Goal: Navigation & Orientation: Find specific page/section

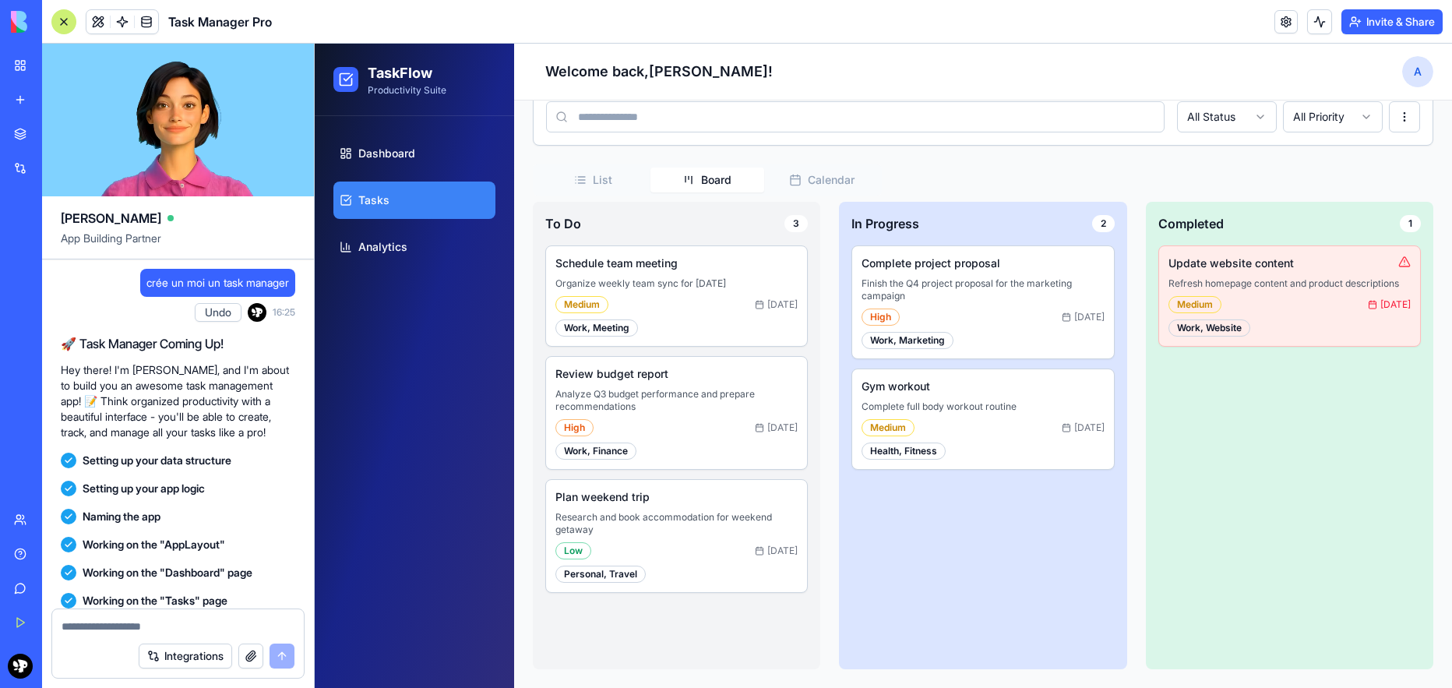
scroll to position [224, 0]
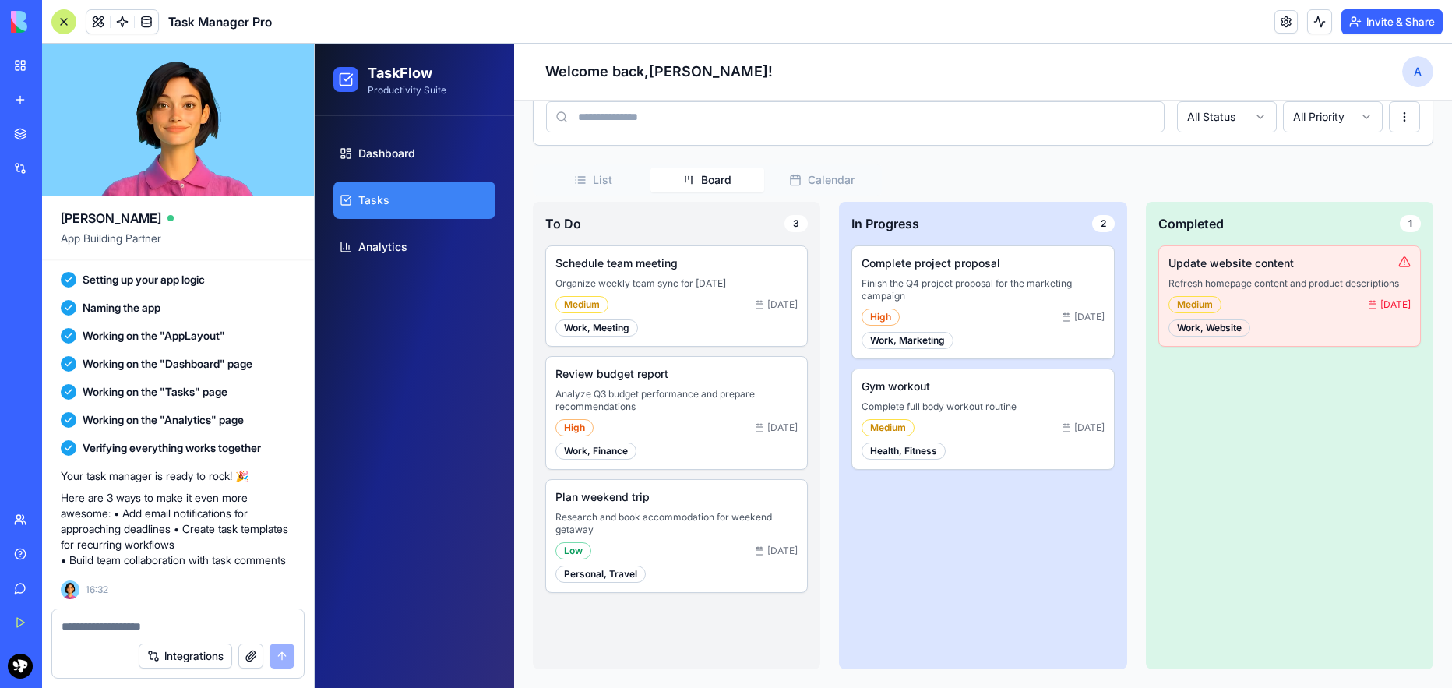
click at [58, 58] on div "My Workspace" at bounding box center [47, 66] width 20 height 16
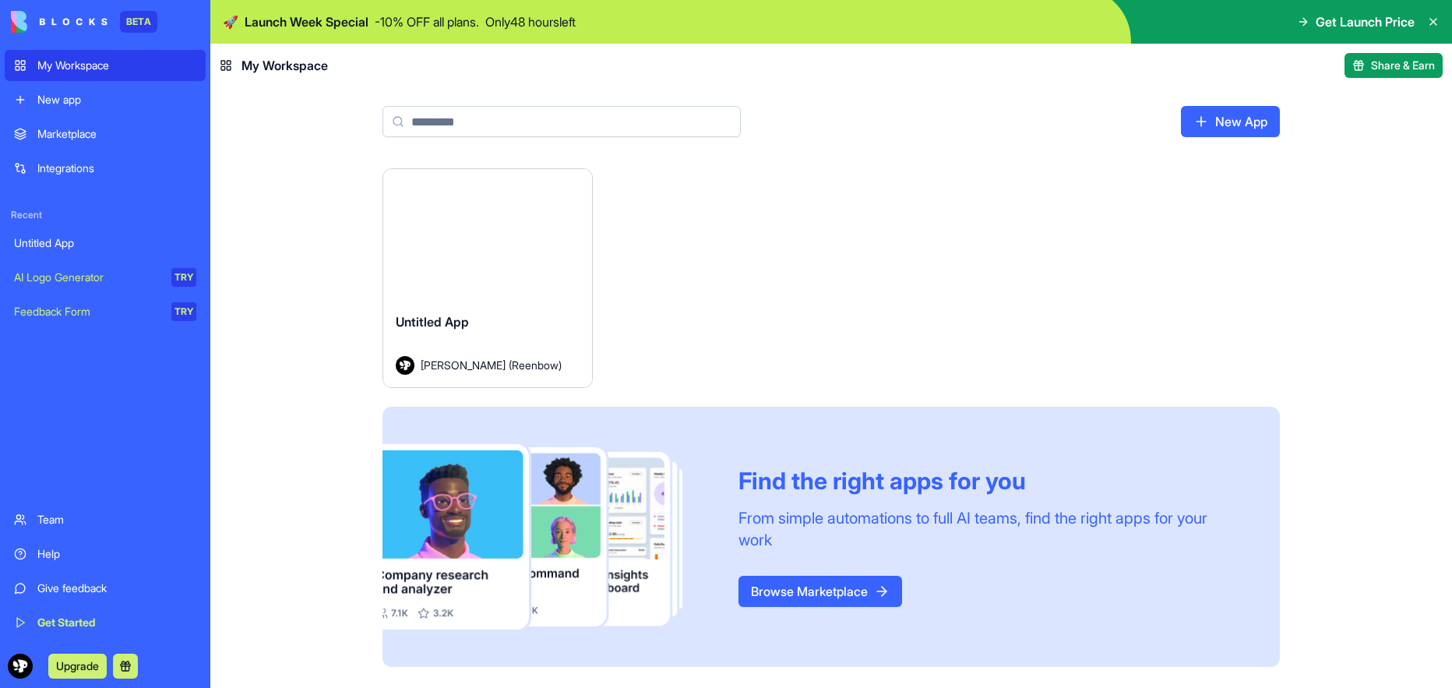
click at [322, 342] on div "Launch Untitled App [PERSON_NAME] (Reenbow) Find the right apps for you From si…" at bounding box center [831, 428] width 1242 height 520
click at [52, 107] on link "New app" at bounding box center [105, 99] width 201 height 31
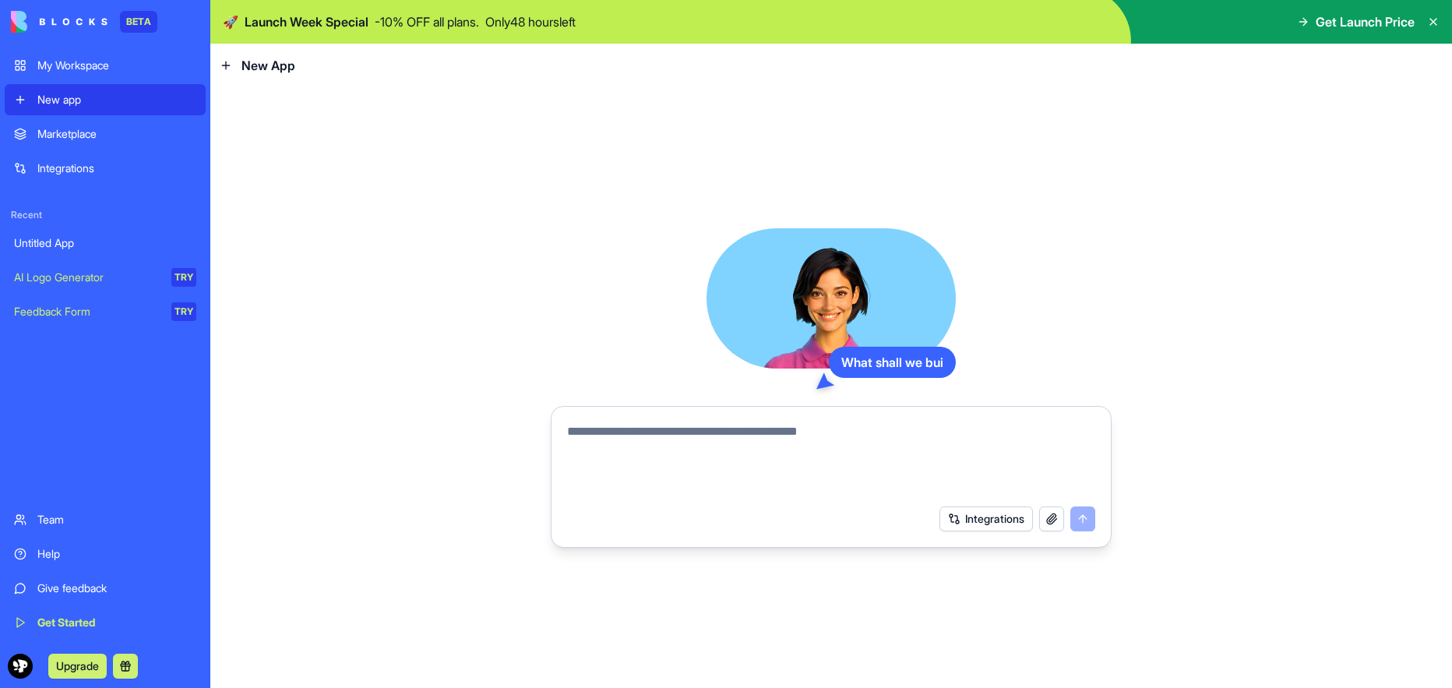
click at [48, 129] on div "Marketplace" at bounding box center [116, 134] width 159 height 16
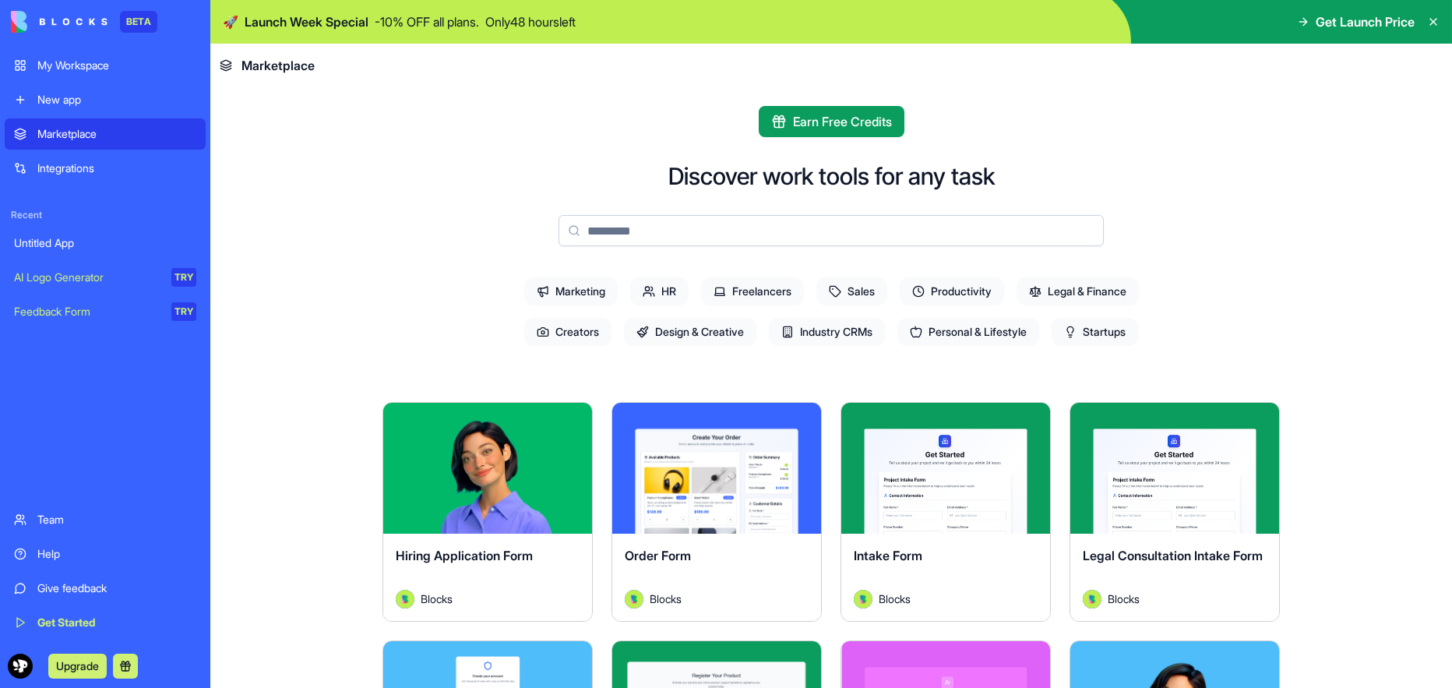
click at [58, 146] on link "Marketplace" at bounding box center [105, 133] width 201 height 31
click at [65, 171] on div "Integrations" at bounding box center [116, 168] width 159 height 16
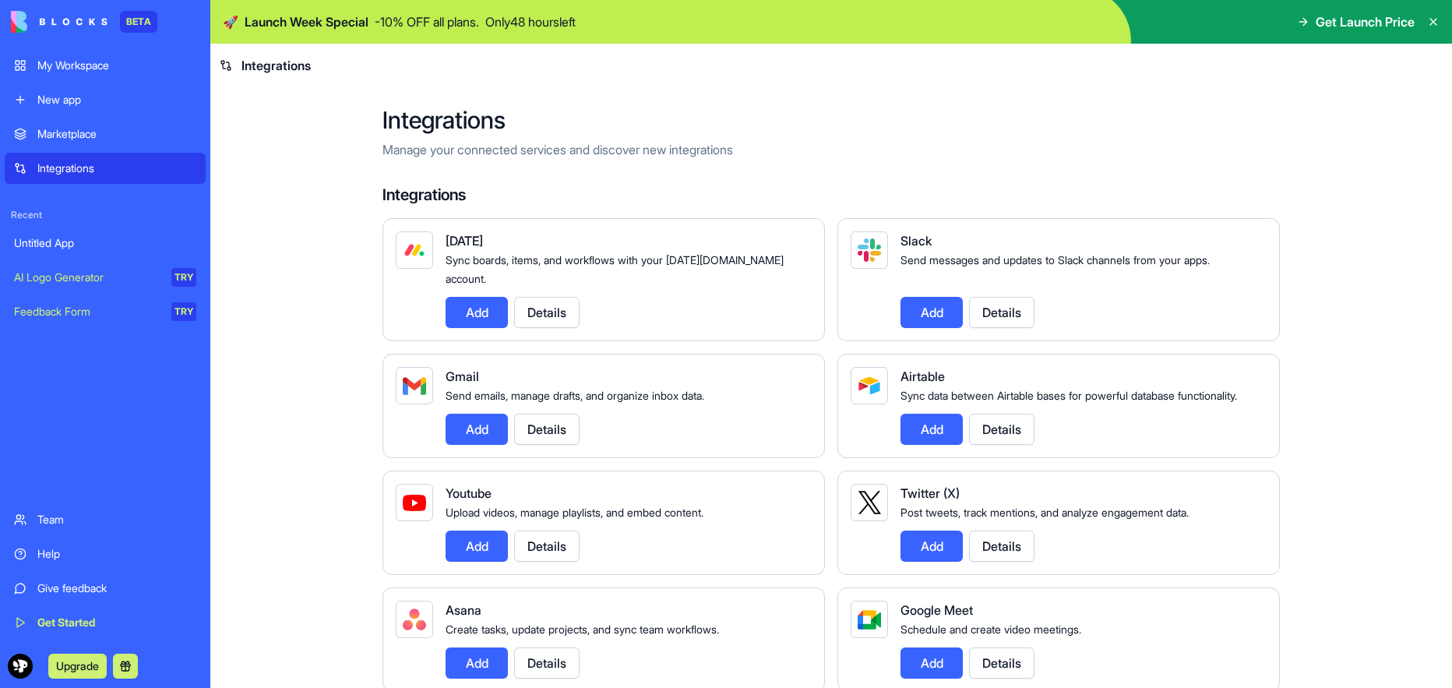
click at [71, 145] on link "Marketplace" at bounding box center [105, 133] width 201 height 31
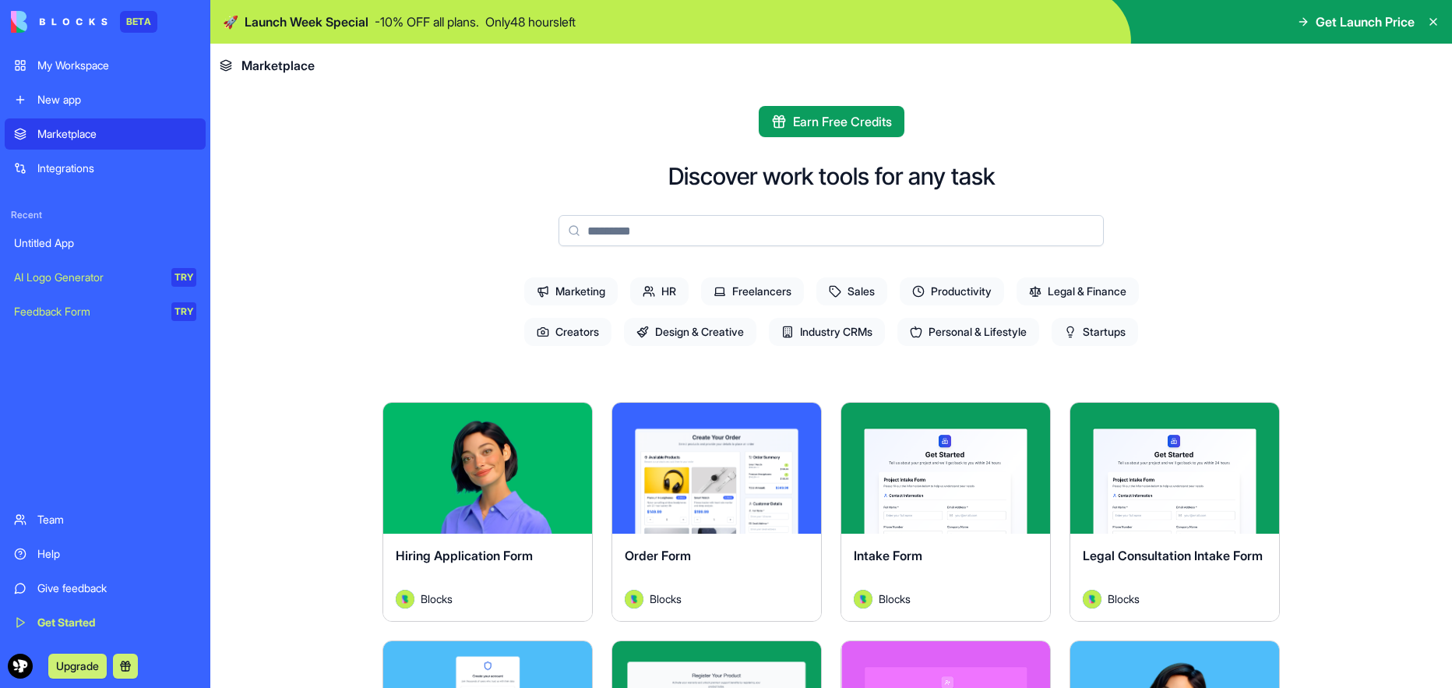
click at [70, 98] on div "New app" at bounding box center [116, 100] width 159 height 16
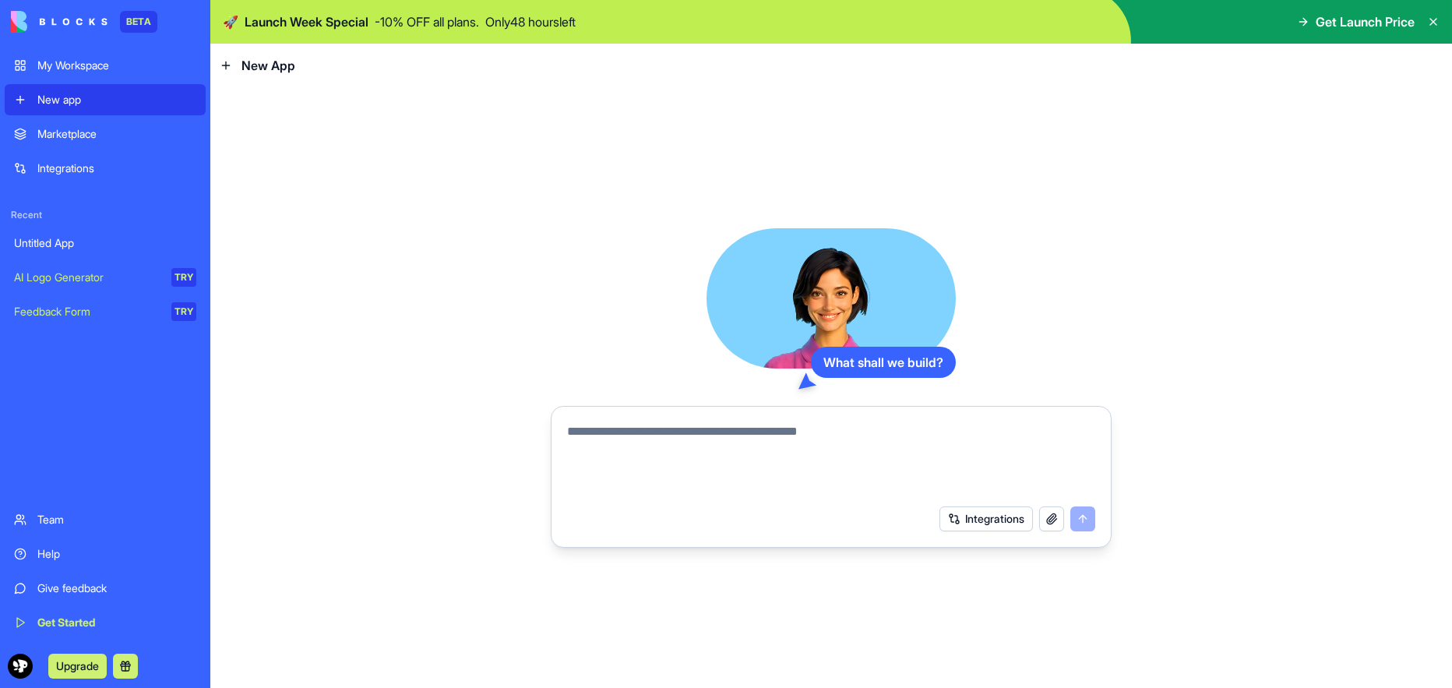
click at [839, 450] on textarea at bounding box center [831, 459] width 528 height 75
click at [847, 299] on video at bounding box center [830, 298] width 249 height 140
click at [563, 298] on div "What shall we build? Integrations" at bounding box center [831, 387] width 561 height 319
click at [126, 135] on div "Marketplace" at bounding box center [116, 134] width 159 height 16
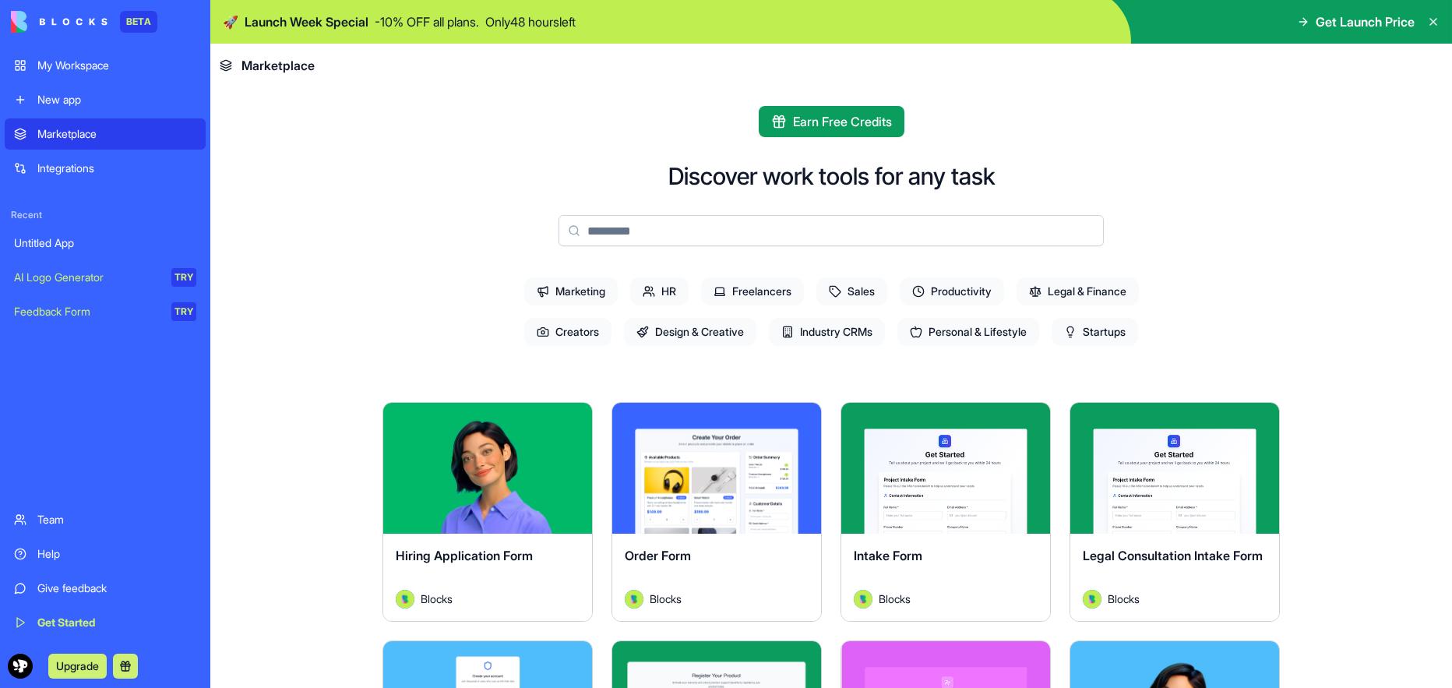
click at [113, 164] on div "Integrations" at bounding box center [116, 168] width 159 height 16
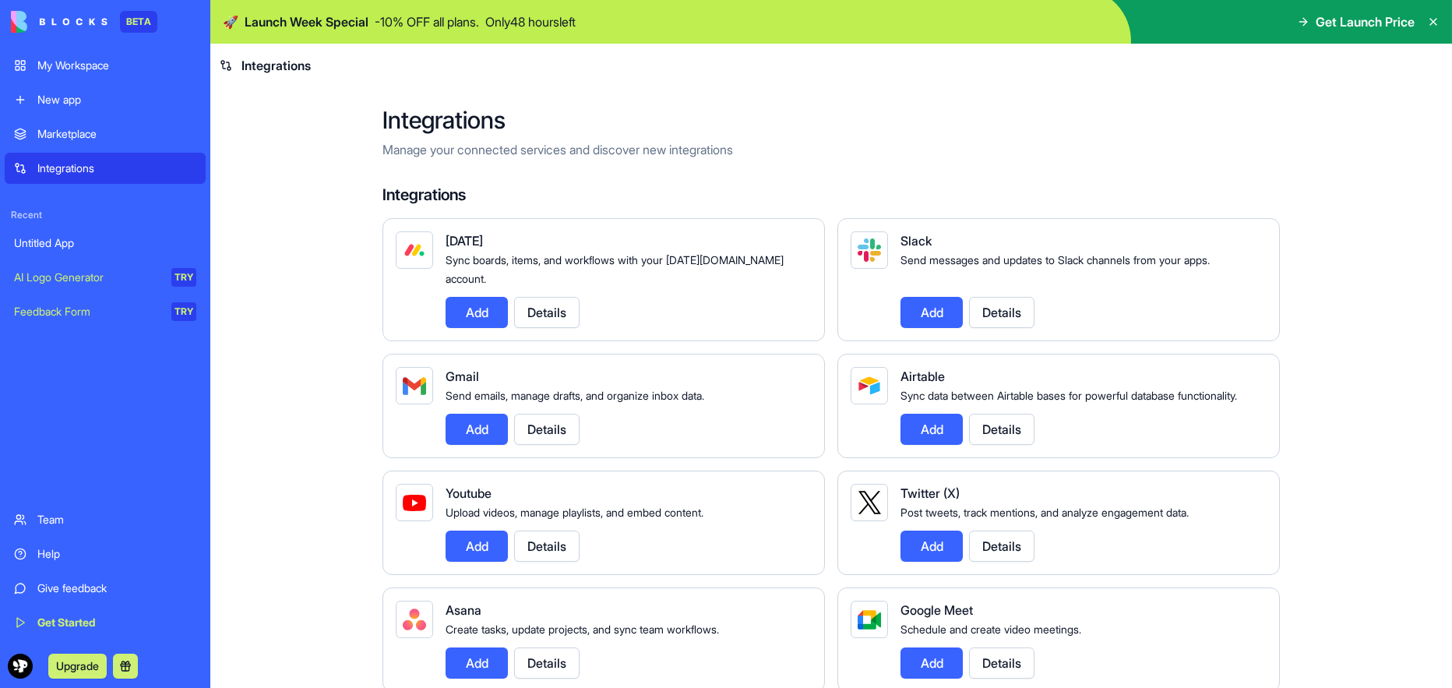
click at [105, 255] on link "Untitled App" at bounding box center [105, 242] width 201 height 31
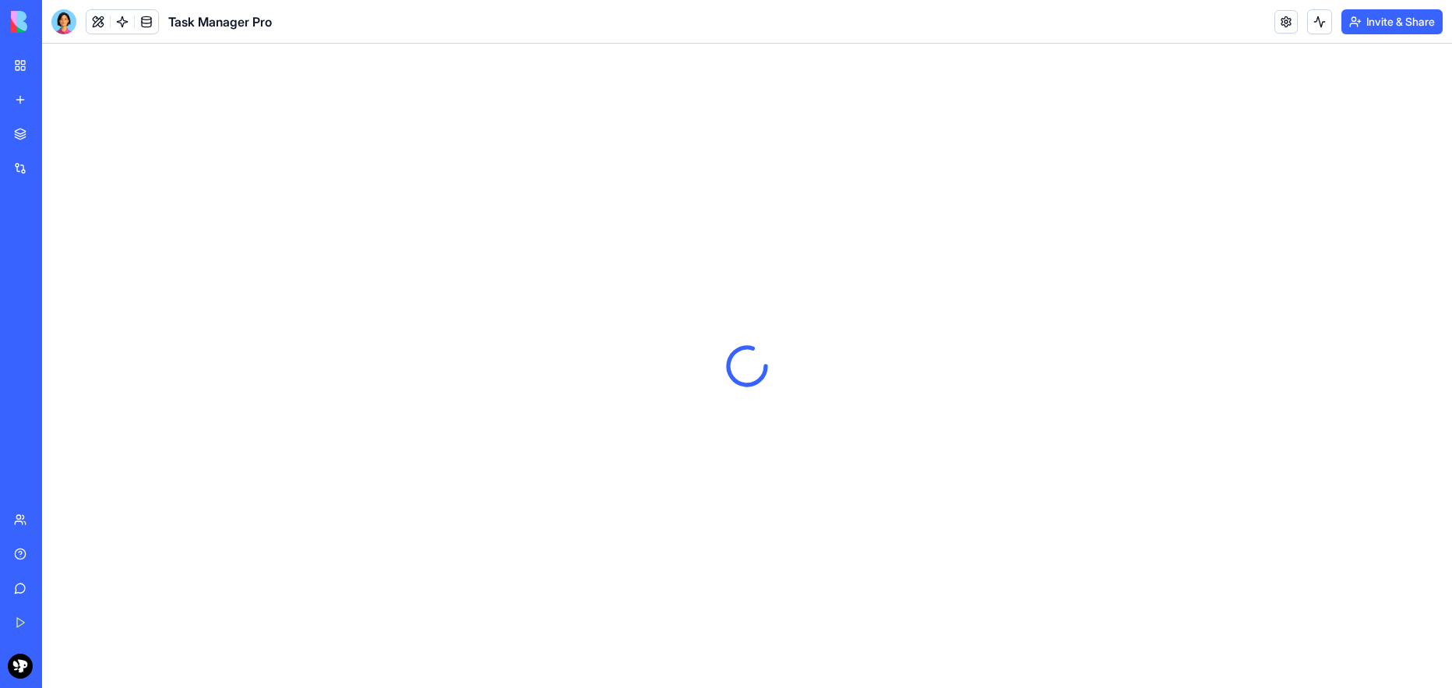
click at [67, 56] on link "My Workspace" at bounding box center [36, 65] width 62 height 31
